Goal: Check status: Check status

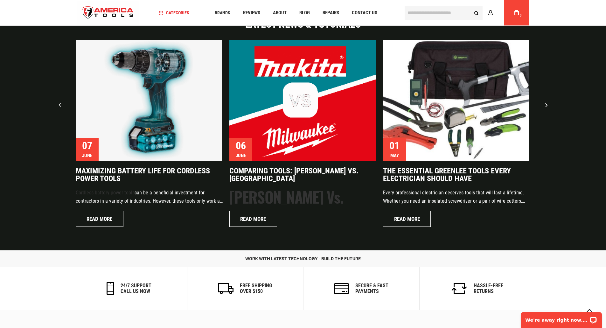
scroll to position [1498, 0]
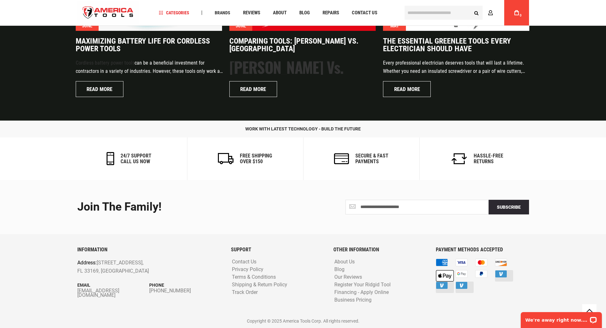
click at [128, 155] on h6 "24/7 support call us now" at bounding box center [135, 158] width 31 height 11
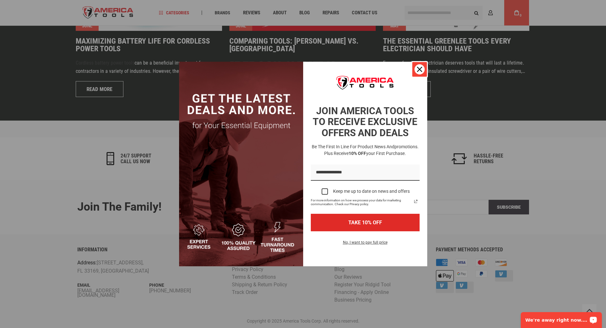
click at [418, 68] on icon "close icon" at bounding box center [419, 69] width 5 height 5
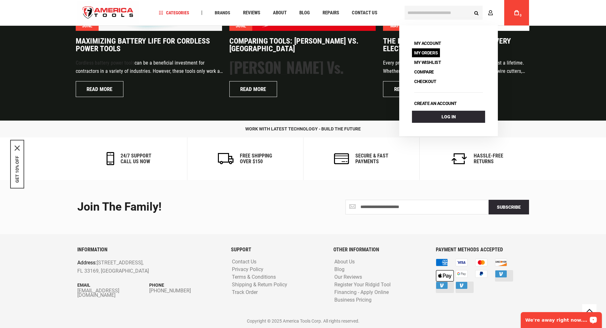
click at [428, 51] on link "My Orders" at bounding box center [426, 52] width 28 height 9
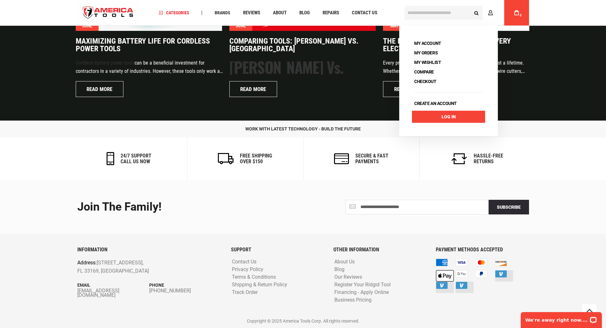
click at [460, 118] on link "Log In" at bounding box center [448, 117] width 73 height 12
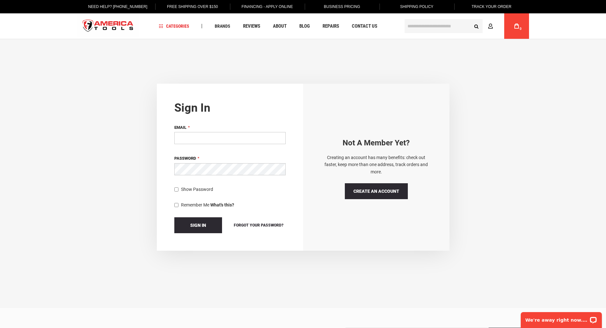
click at [196, 138] on input "Email" at bounding box center [229, 138] width 111 height 12
type input "**********"
click at [193, 188] on span "Show Password" at bounding box center [197, 189] width 32 height 5
